Goal: Information Seeking & Learning: Learn about a topic

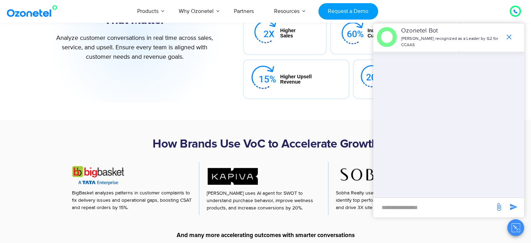
scroll to position [265, 0]
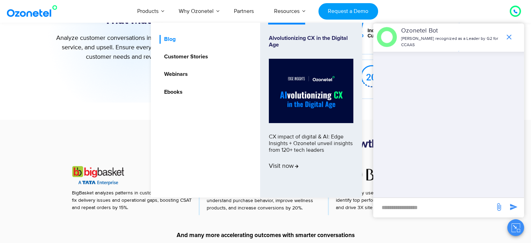
click at [170, 40] on link "Blog" at bounding box center [167, 39] width 17 height 9
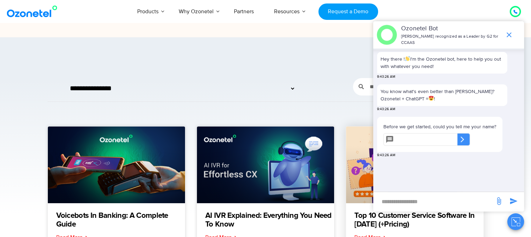
click at [360, 164] on link at bounding box center [414, 165] width 137 height 77
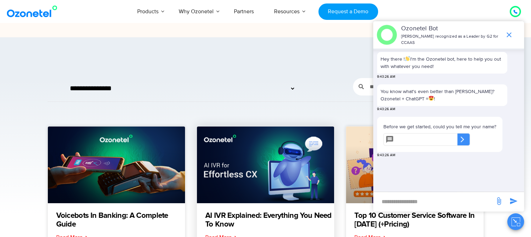
click at [205, 164] on link at bounding box center [265, 165] width 137 height 77
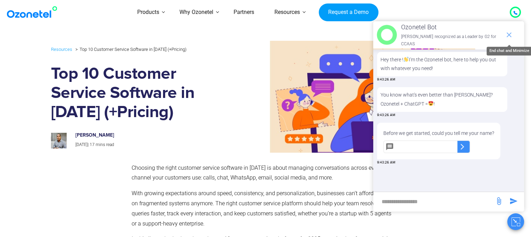
click at [508, 32] on icon "end chat or minimize" at bounding box center [508, 34] width 5 height 5
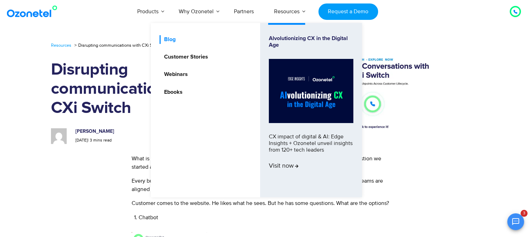
click at [167, 40] on link "Blog" at bounding box center [167, 39] width 17 height 9
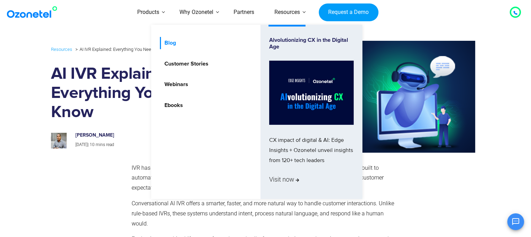
click at [176, 45] on link "Blog" at bounding box center [168, 43] width 17 height 12
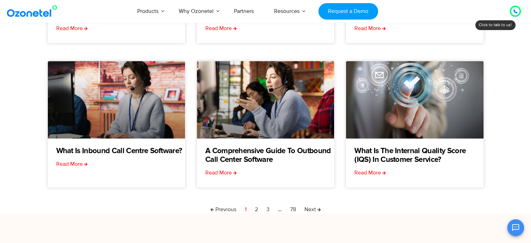
scroll to position [223, 0]
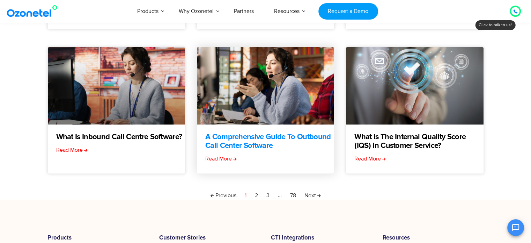
click at [262, 144] on link "A Comprehensive Guide to Outbound Call Center Software" at bounding box center [269, 141] width 129 height 17
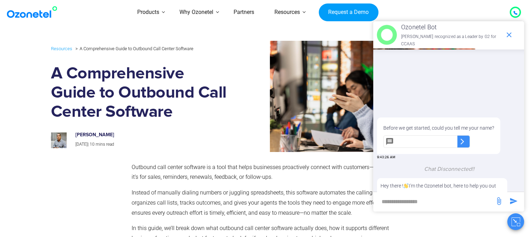
scroll to position [99, 0]
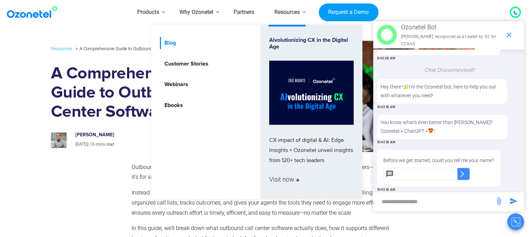
click at [172, 47] on link "Blog" at bounding box center [168, 43] width 17 height 12
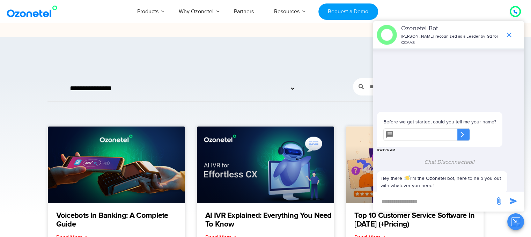
scroll to position [85, 0]
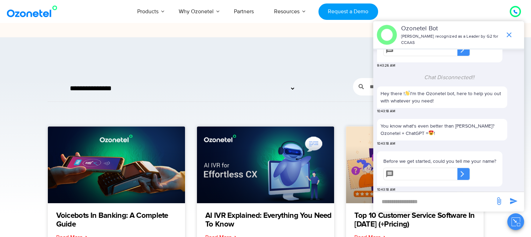
click at [251, 83] on select "**********" at bounding box center [180, 88] width 230 height 18
select select "**"
click at [8, 65] on section "**********" at bounding box center [265, 229] width 531 height 385
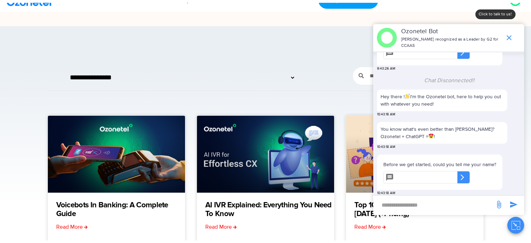
scroll to position [84, 0]
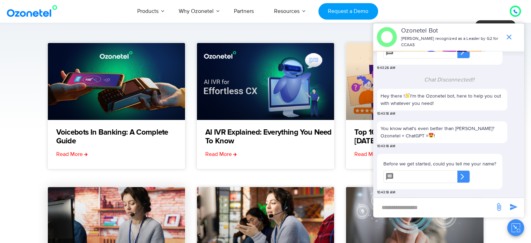
click at [132, 200] on link at bounding box center [116, 225] width 137 height 77
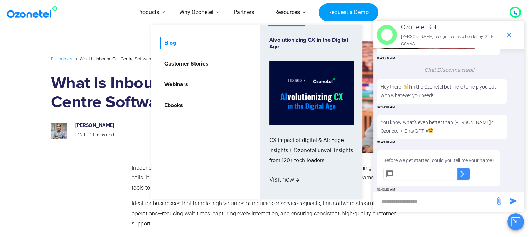
click at [172, 43] on link "Blog" at bounding box center [168, 43] width 17 height 12
